Goal: Task Accomplishment & Management: Manage account settings

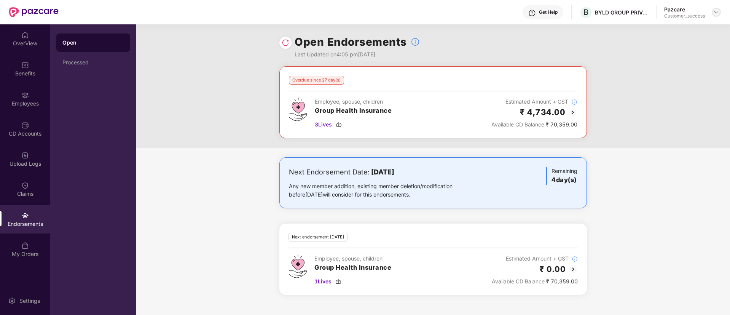
click at [717, 12] on img at bounding box center [717, 12] width 6 height 6
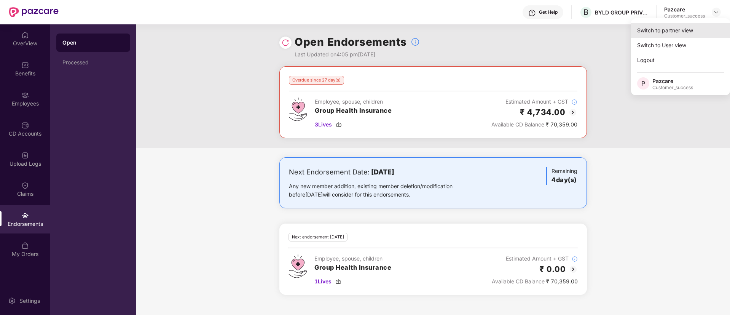
click at [700, 26] on div "Switch to partner view" at bounding box center [680, 30] width 99 height 15
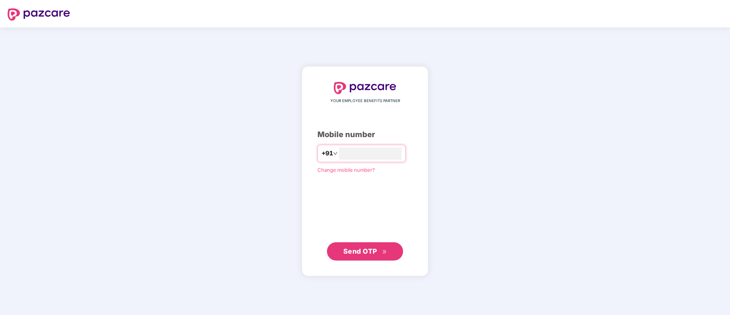
type input "**********"
click at [377, 247] on span "Send OTP" at bounding box center [360, 251] width 34 height 8
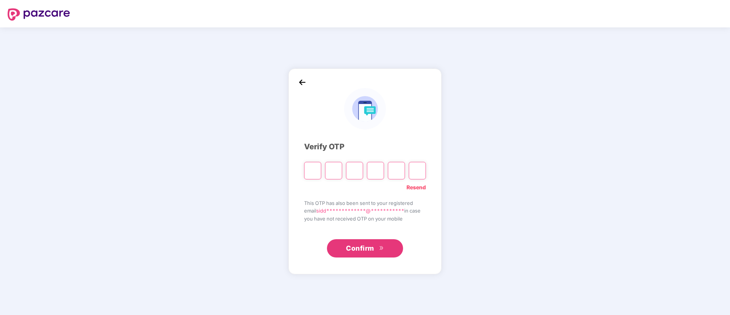
type input "*"
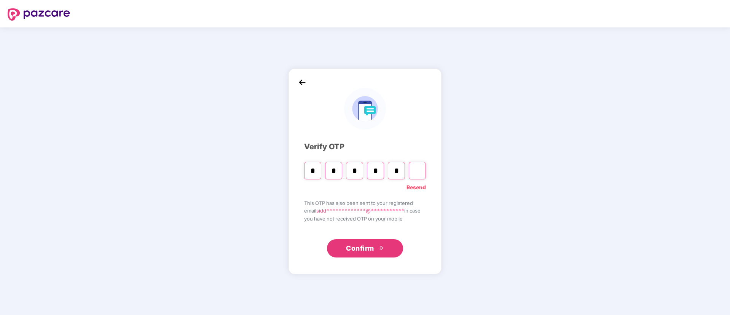
type input "*"
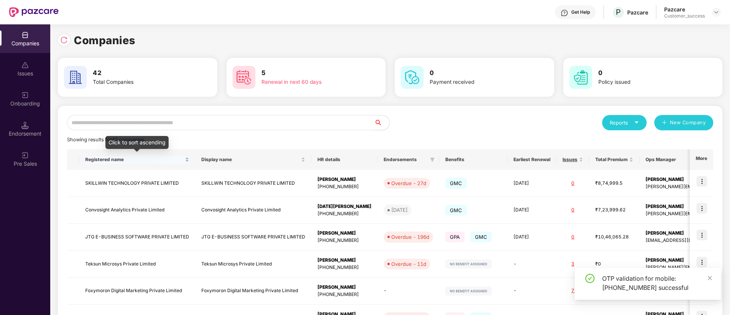
click at [181, 157] on span "Registered name" at bounding box center [134, 160] width 98 height 6
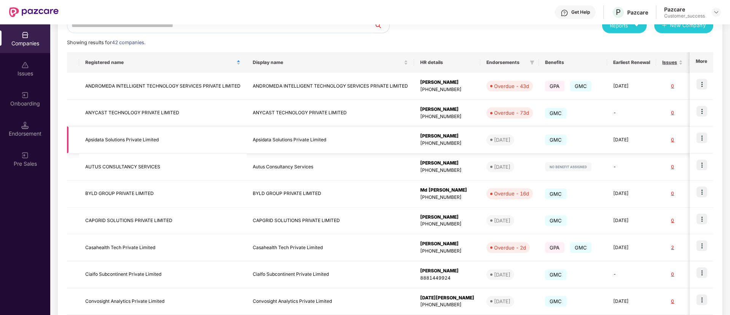
scroll to position [29, 0]
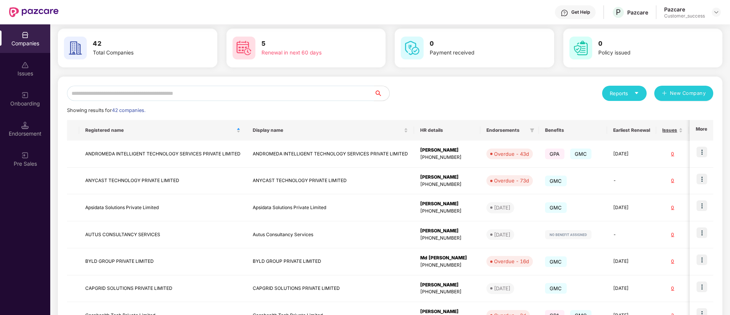
click at [185, 95] on input "text" at bounding box center [220, 93] width 307 height 15
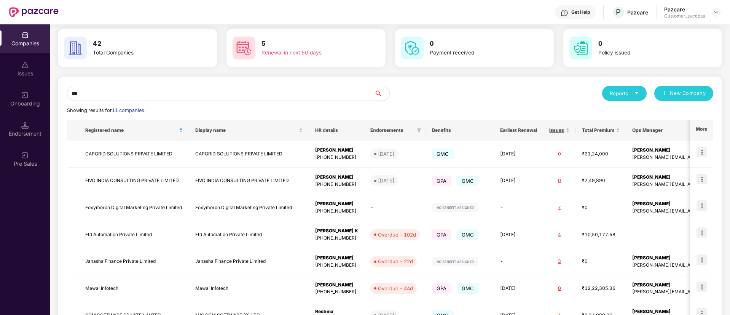
scroll to position [0, 0]
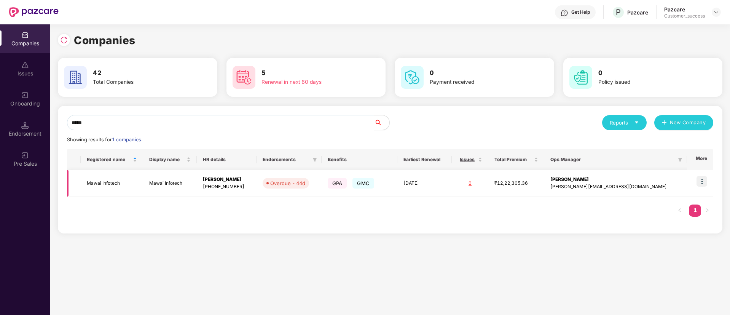
type input "*****"
click at [707, 182] on img at bounding box center [702, 181] width 11 height 11
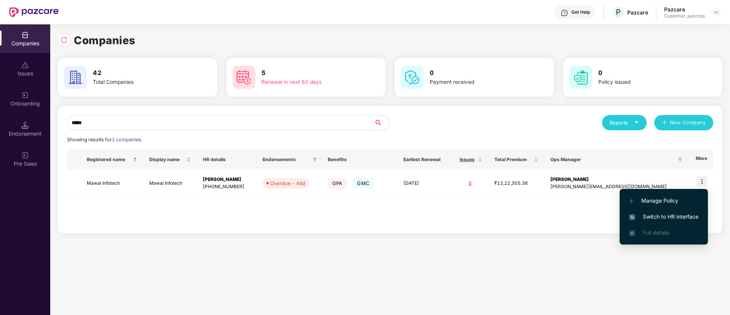
click at [689, 217] on span "Switch to HR interface" at bounding box center [663, 216] width 69 height 8
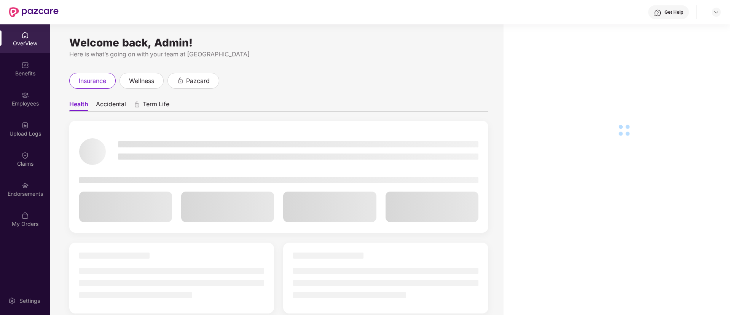
click at [406, 160] on div at bounding box center [298, 148] width 361 height 34
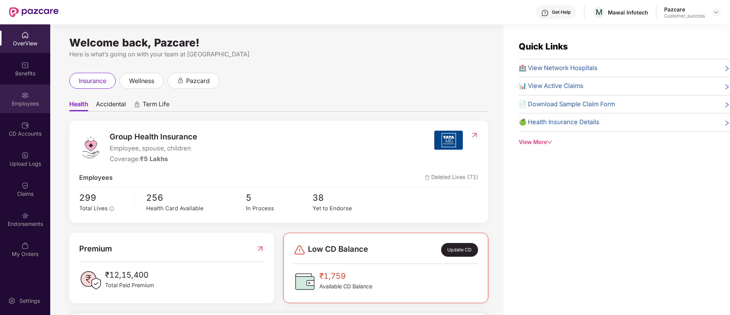
click at [32, 103] on div "Employees" at bounding box center [25, 104] width 50 height 8
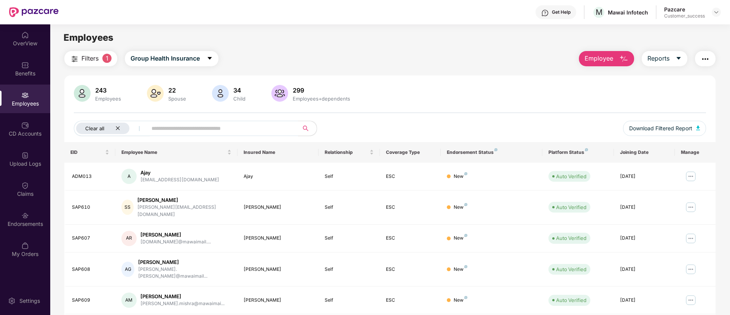
click at [119, 129] on icon "close" at bounding box center [117, 128] width 5 height 5
click at [177, 123] on input "text" at bounding box center [190, 128] width 137 height 11
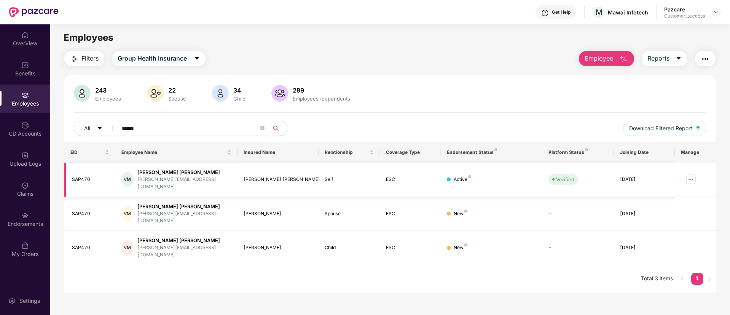
type input "******"
click at [693, 179] on img at bounding box center [691, 179] width 12 height 12
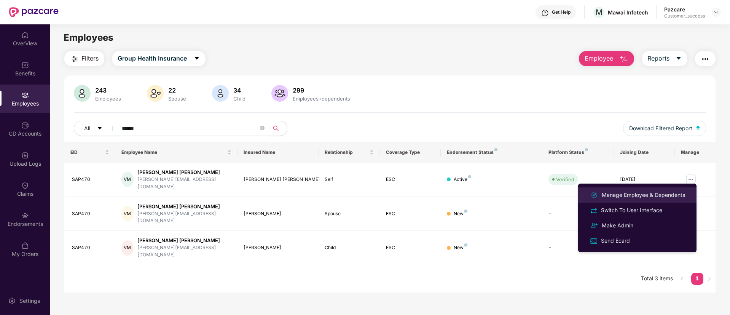
click at [664, 196] on div "Manage Employee & Dependents" at bounding box center [644, 195] width 86 height 8
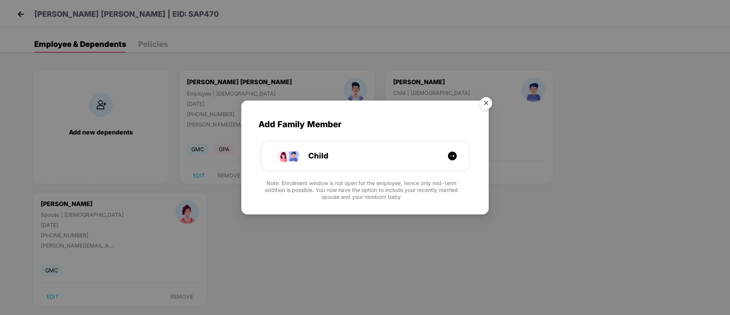
click at [485, 105] on img "Close" at bounding box center [486, 104] width 21 height 21
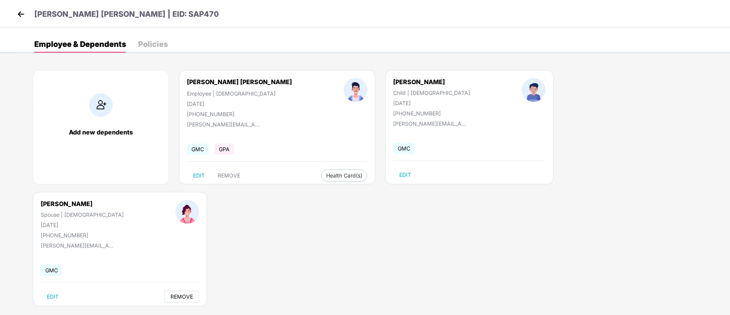
click at [193, 294] on span "REMOVE" at bounding box center [182, 297] width 22 height 6
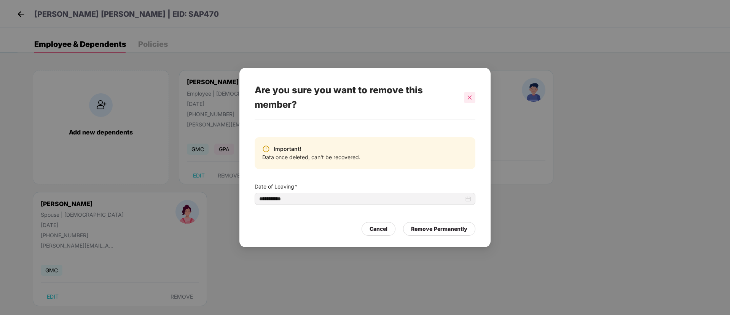
click at [470, 95] on icon "close" at bounding box center [469, 97] width 5 height 5
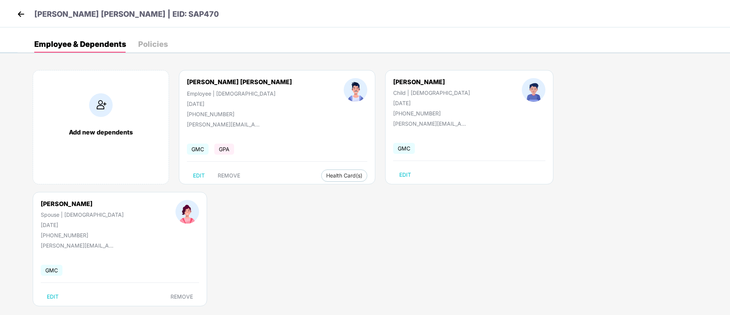
click at [21, 14] on img at bounding box center [20, 13] width 11 height 11
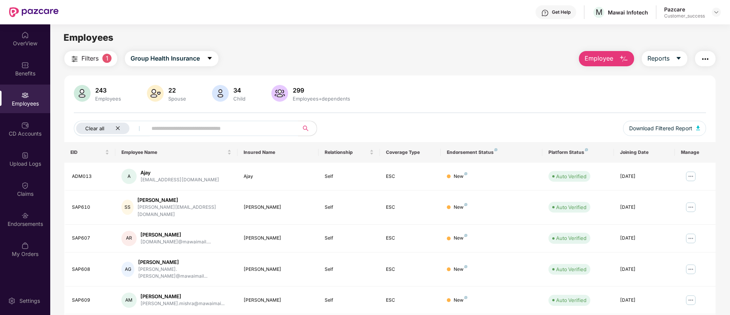
click at [118, 128] on icon "close" at bounding box center [117, 128] width 5 height 5
click at [29, 138] on div "CD Accounts" at bounding box center [25, 129] width 50 height 29
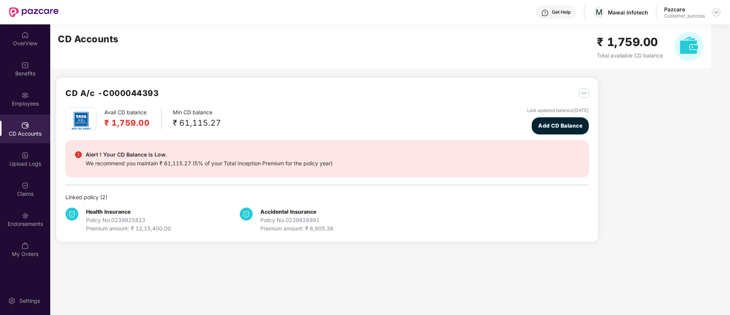
click at [719, 12] on img at bounding box center [717, 12] width 6 height 6
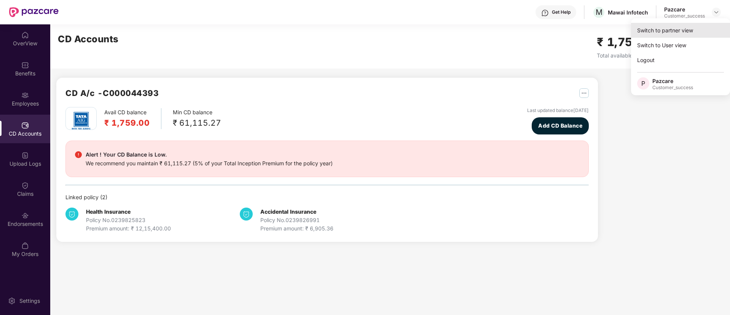
click at [686, 32] on div "Switch to partner view" at bounding box center [680, 30] width 99 height 15
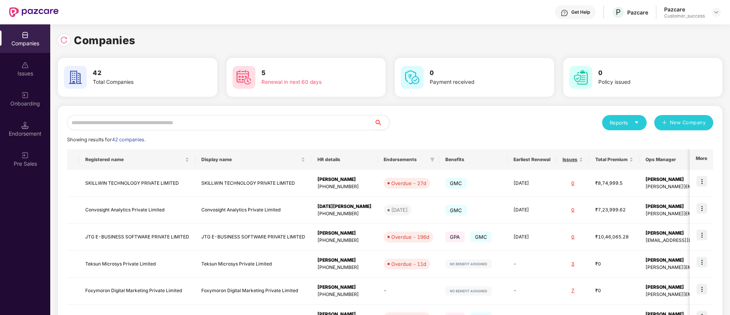
click at [265, 119] on input "text" at bounding box center [220, 122] width 307 height 15
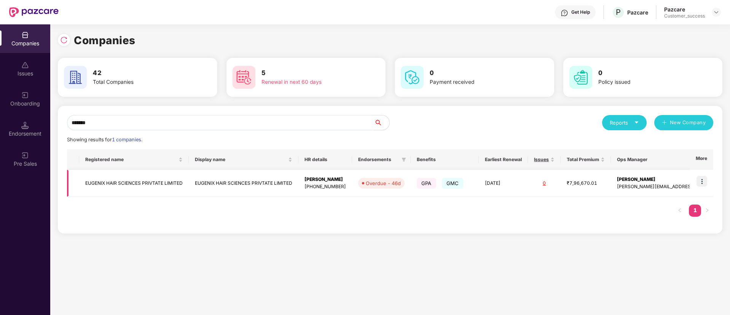
type input "*******"
click at [703, 182] on img at bounding box center [702, 181] width 11 height 11
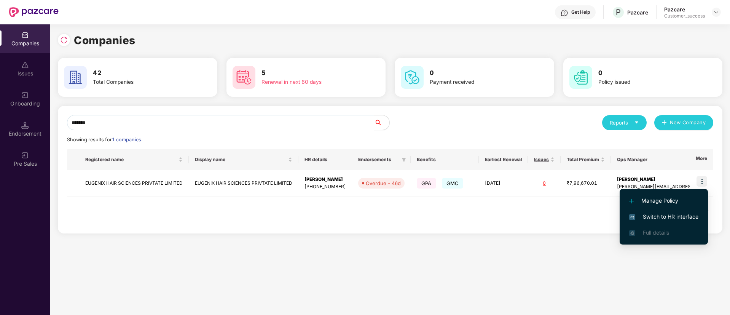
click at [658, 216] on span "Switch to HR interface" at bounding box center [663, 216] width 69 height 8
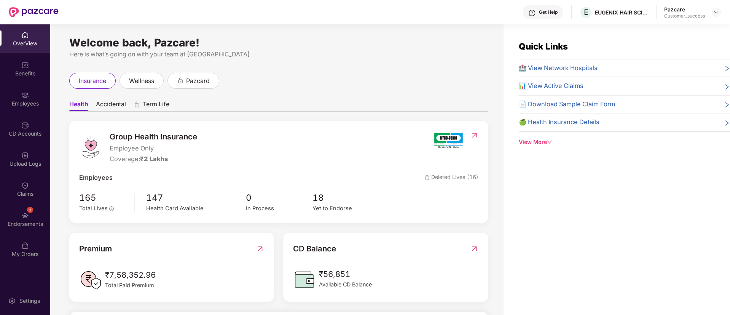
click at [113, 107] on span "Accidental" at bounding box center [111, 105] width 30 height 11
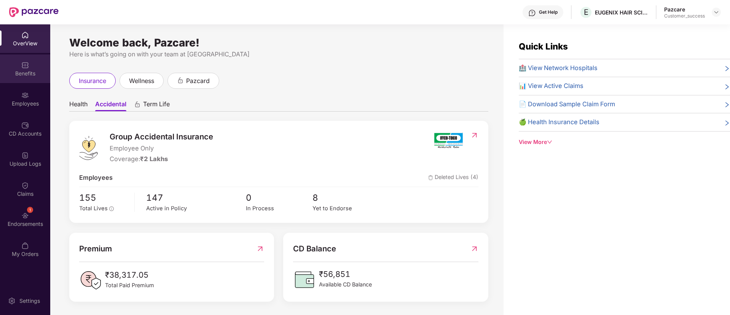
click at [31, 67] on div "Benefits" at bounding box center [25, 68] width 50 height 29
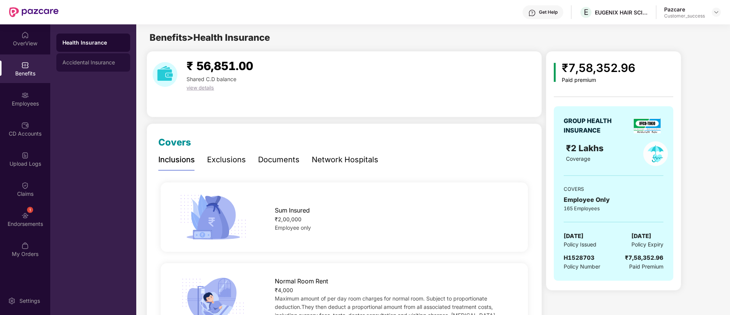
click at [85, 61] on div "Accidental Insurance" at bounding box center [93, 62] width 62 height 6
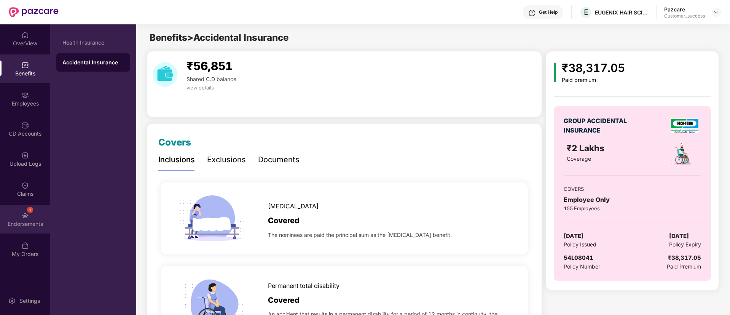
click at [26, 224] on div "Endorsements" at bounding box center [25, 224] width 50 height 8
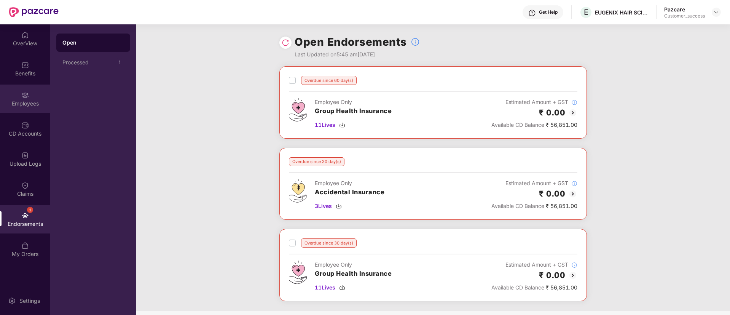
click at [30, 101] on div "Employees" at bounding box center [25, 104] width 50 height 8
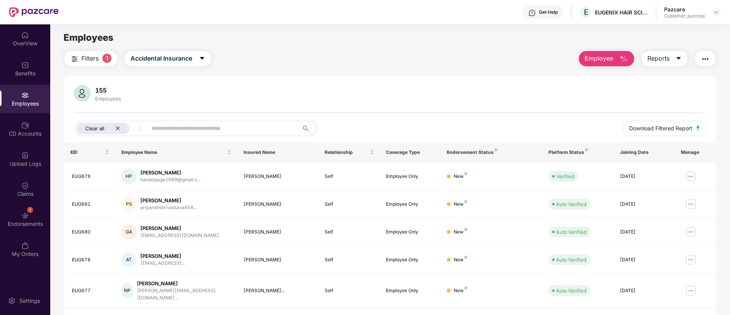
click at [119, 128] on icon "close" at bounding box center [117, 128] width 5 height 5
click at [15, 75] on div "Benefits" at bounding box center [25, 74] width 50 height 8
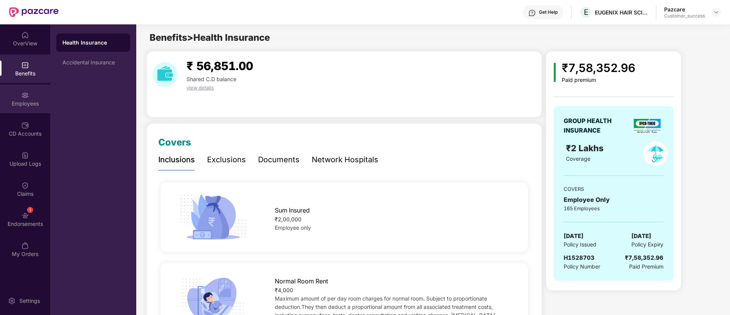
click at [27, 91] on img at bounding box center [25, 95] width 8 height 8
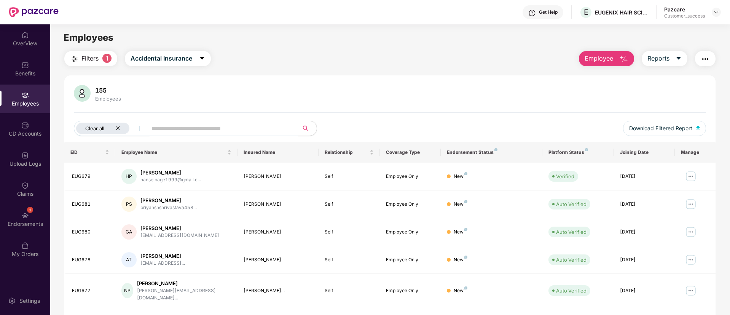
click at [120, 129] on icon "close" at bounding box center [117, 128] width 5 height 5
click at [165, 57] on span "Accidental Insurance" at bounding box center [149, 59] width 62 height 10
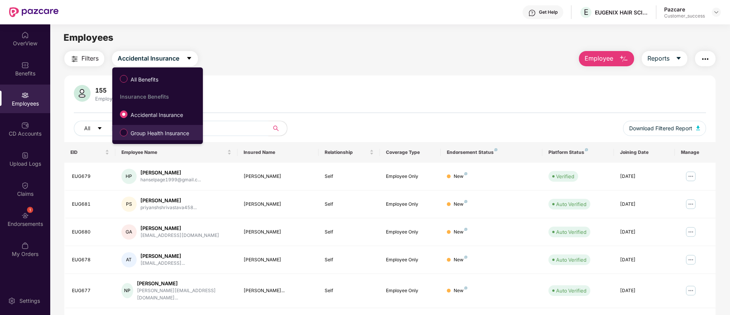
click at [149, 135] on span "Group Health Insurance" at bounding box center [160, 133] width 65 height 8
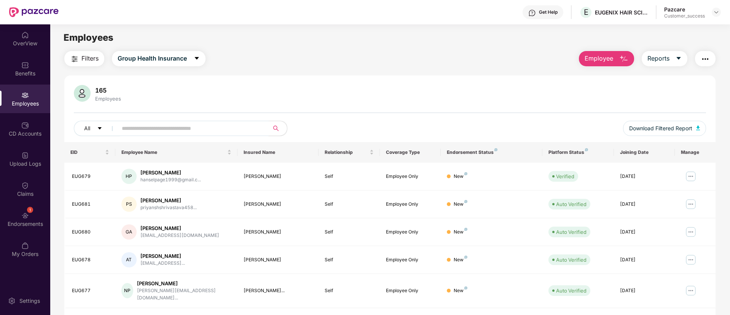
click at [216, 126] on input "text" at bounding box center [190, 128] width 137 height 11
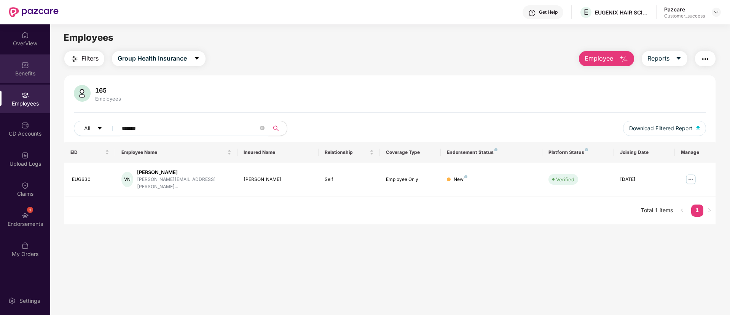
type input "*******"
click at [27, 71] on div "Benefits" at bounding box center [25, 74] width 50 height 8
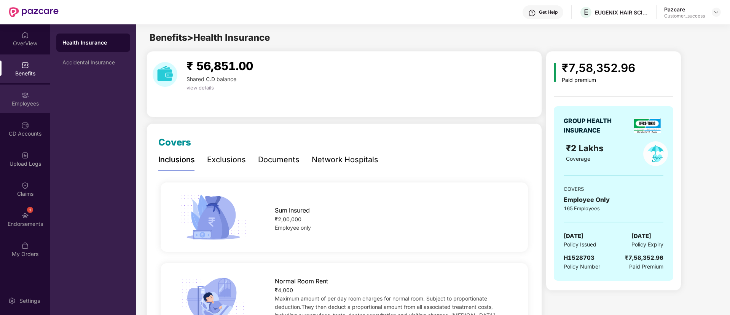
click at [16, 99] on div "Employees" at bounding box center [25, 99] width 50 height 29
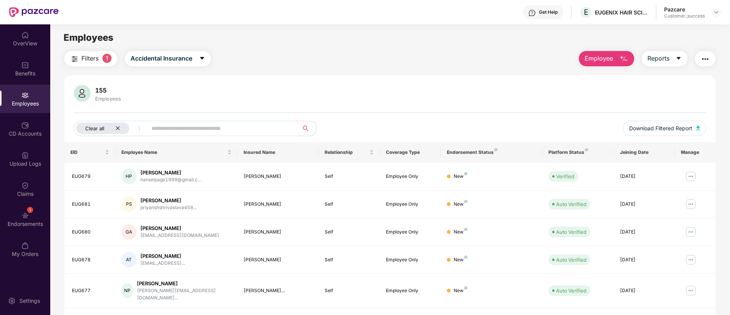
click at [119, 126] on icon "close" at bounding box center [117, 128] width 5 height 5
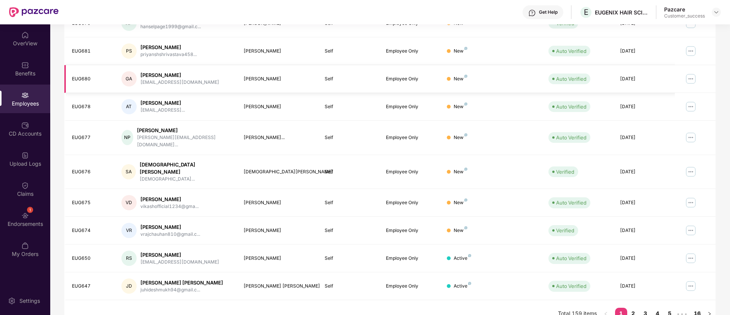
click at [274, 255] on div "[PERSON_NAME]" at bounding box center [278, 258] width 69 height 7
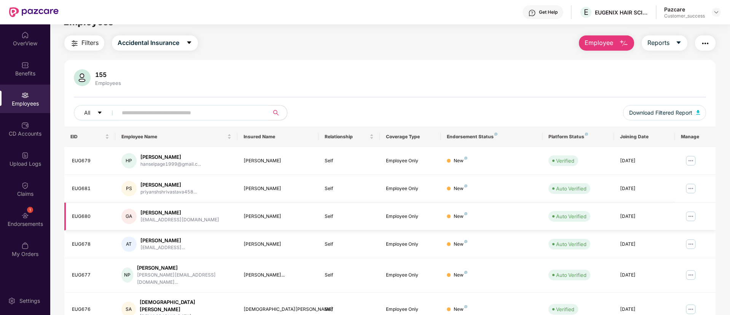
scroll to position [0, 0]
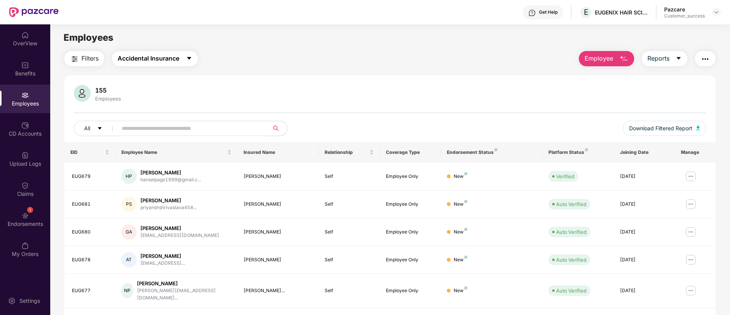
click at [144, 60] on span "Accidental Insurance" at bounding box center [149, 59] width 62 height 10
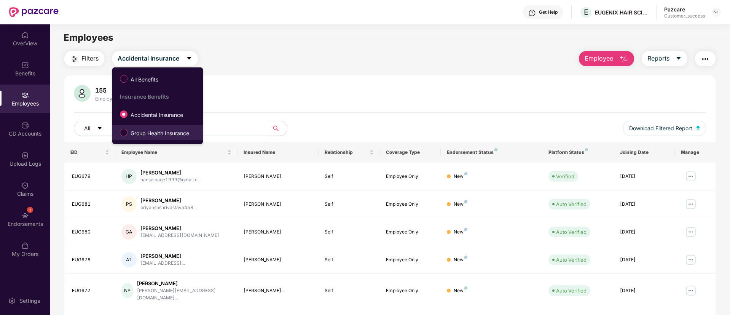
click at [148, 130] on span "Group Health Insurance" at bounding box center [160, 133] width 65 height 8
